Goal: Task Accomplishment & Management: Use online tool/utility

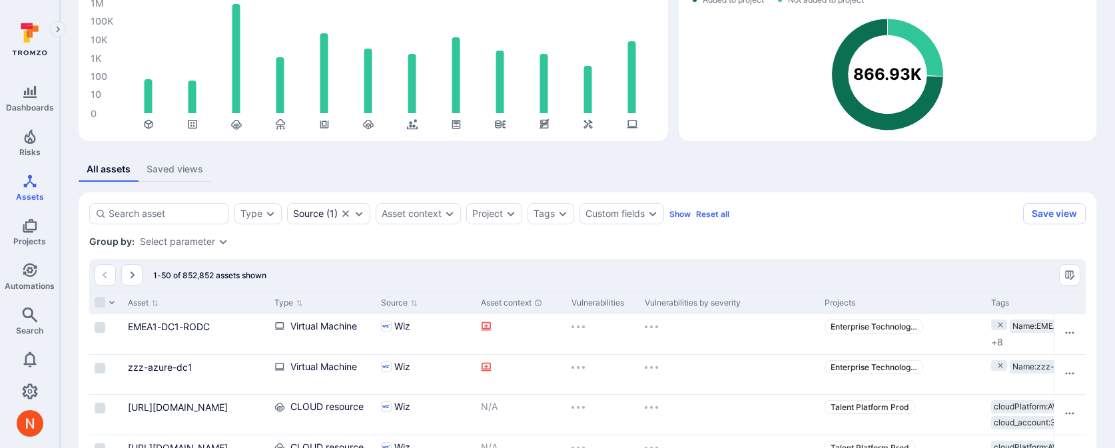
scroll to position [145, 0]
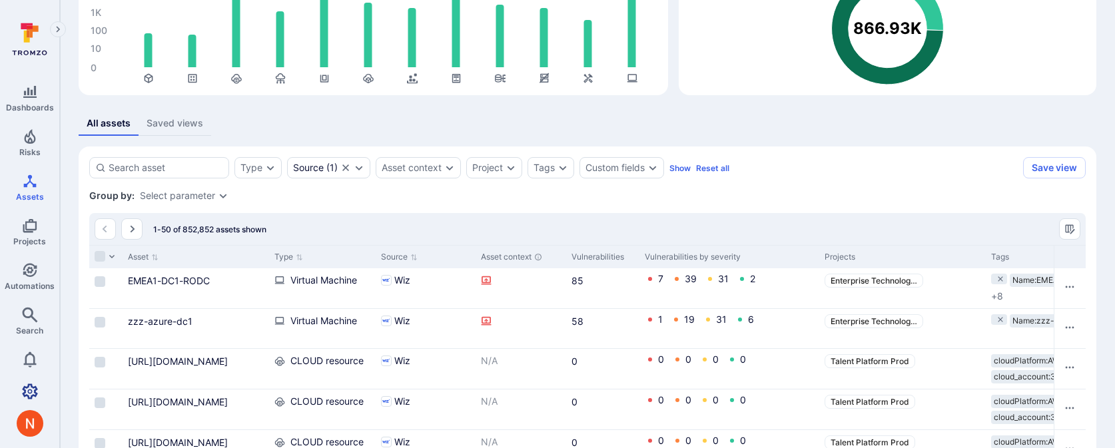
click at [33, 388] on icon "Settings" at bounding box center [30, 392] width 16 height 16
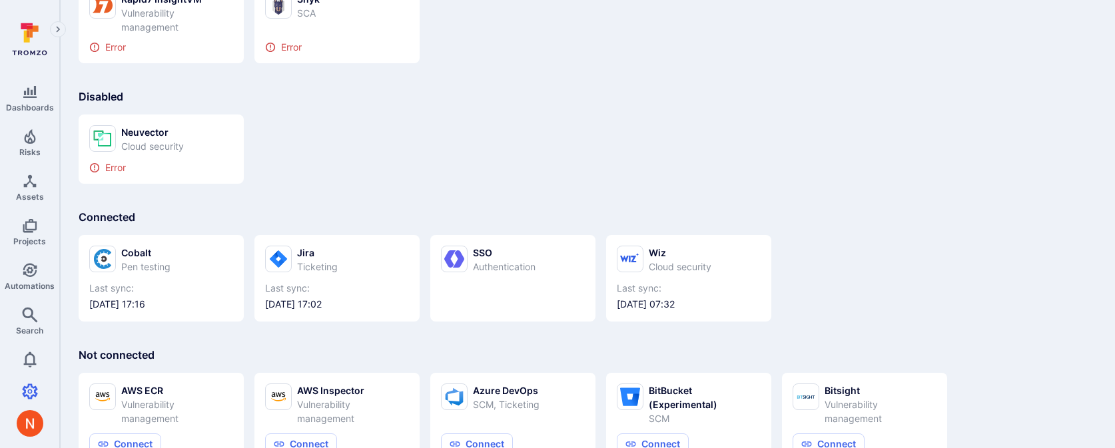
scroll to position [139, 0]
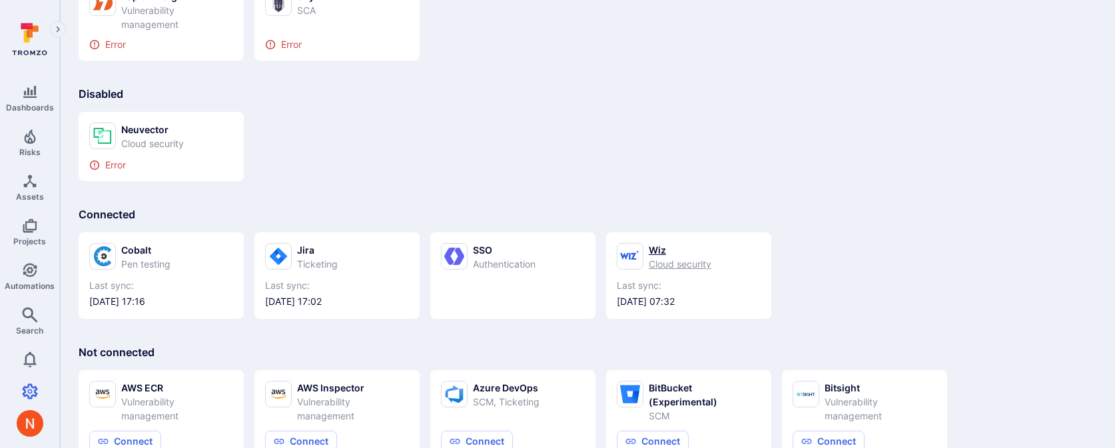
click at [702, 264] on div "Cloud security" at bounding box center [680, 264] width 63 height 14
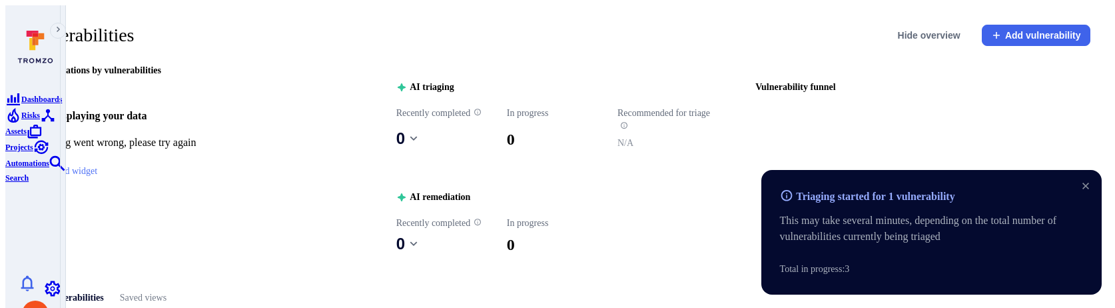
scroll to position [395, 0]
